Goal: Information Seeking & Learning: Find specific page/section

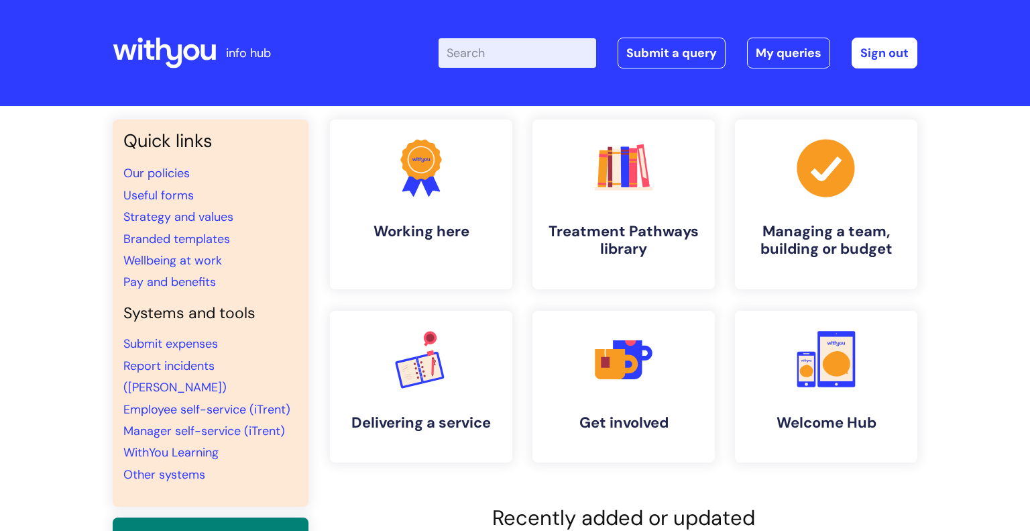
click at [515, 53] on input "Enter your search term here..." at bounding box center [518, 53] width 158 height 30
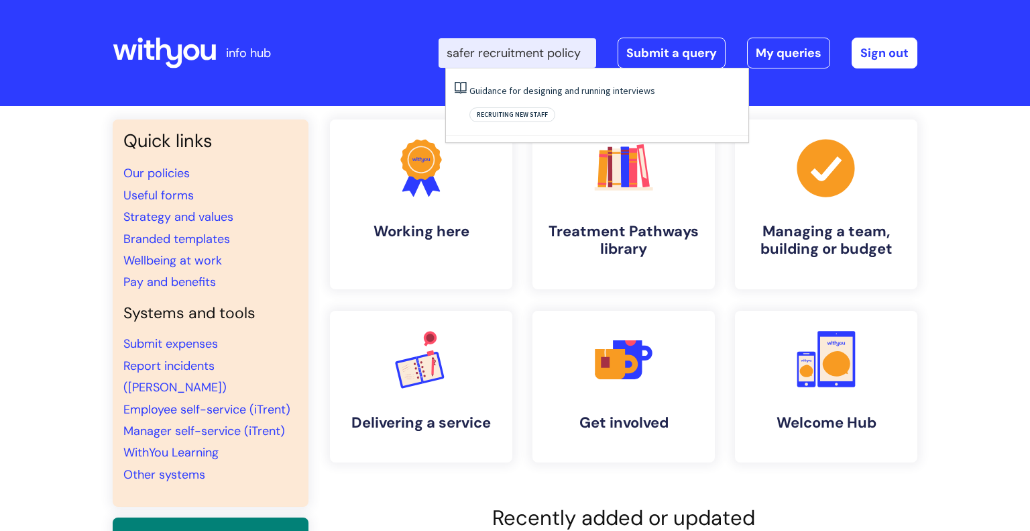
scroll to position [0, 1]
type input "safer recruitment policy"
click button "Search" at bounding box center [0, 0] width 0 height 0
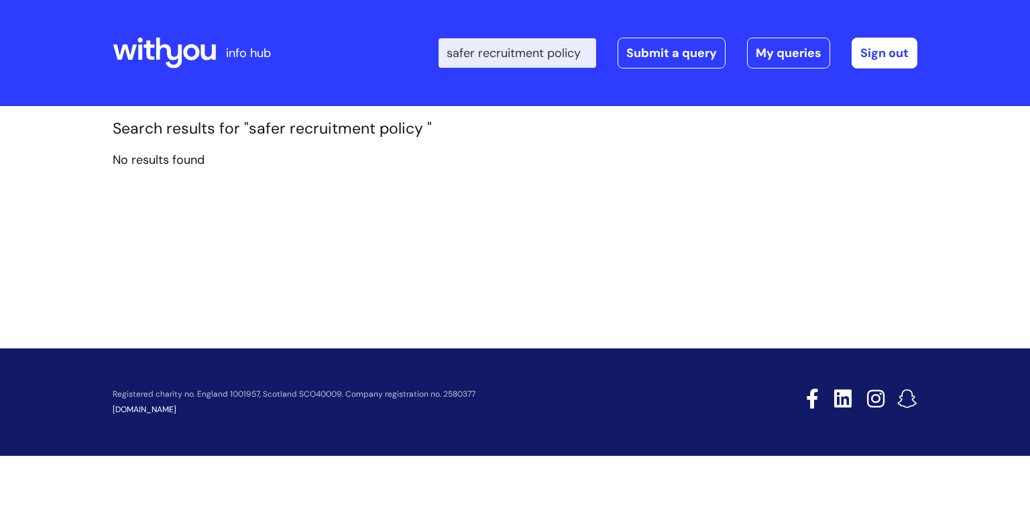
click at [498, 50] on input "safer recruitment policy" at bounding box center [518, 53] width 158 height 30
drag, startPoint x: 591, startPoint y: 49, endPoint x: 235, endPoint y: 49, distance: 355.5
click at [235, 49] on div "info hub Enter your search term here... safer recruitment policy Search Submit …" at bounding box center [515, 52] width 805 height 79
type input "policies"
click button "Search" at bounding box center [0, 0] width 0 height 0
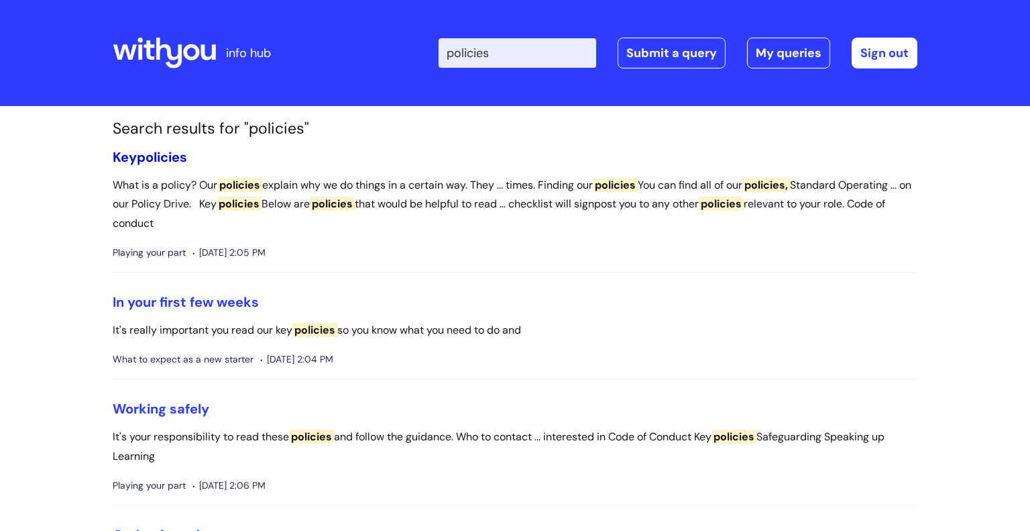
click at [136, 157] on link "Key policies" at bounding box center [150, 156] width 74 height 17
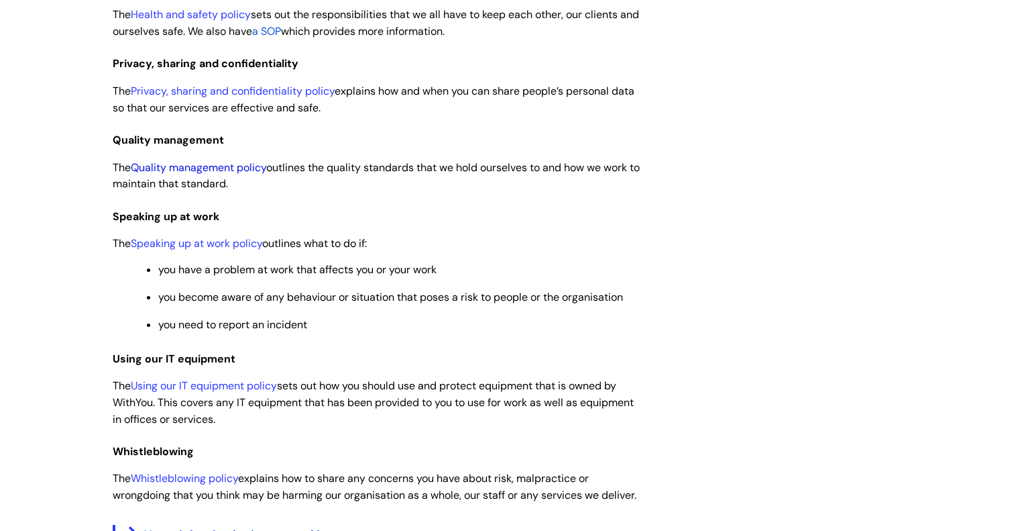
scroll to position [960, 0]
